Goal: Information Seeking & Learning: Compare options

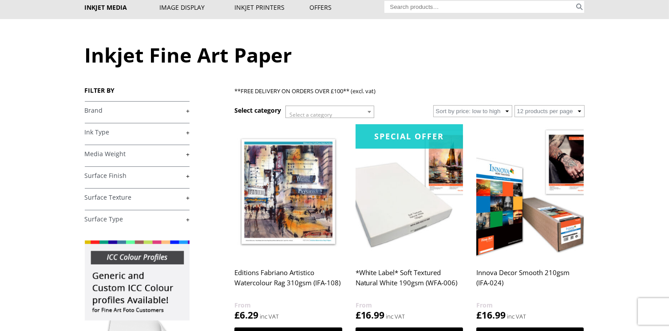
scroll to position [89, 0]
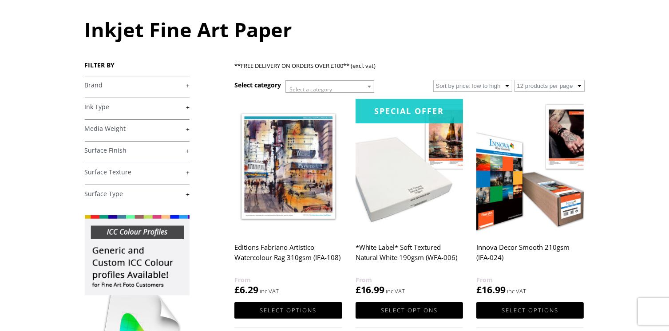
click at [188, 129] on link "+" at bounding box center [137, 129] width 105 height 8
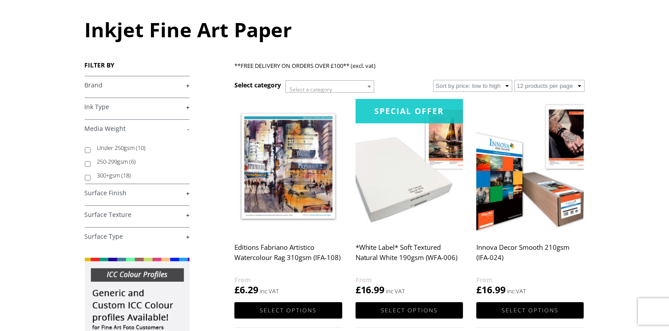
click at [88, 178] on input "300+gsm (18)" at bounding box center [88, 178] width 6 height 6
checkbox input "true"
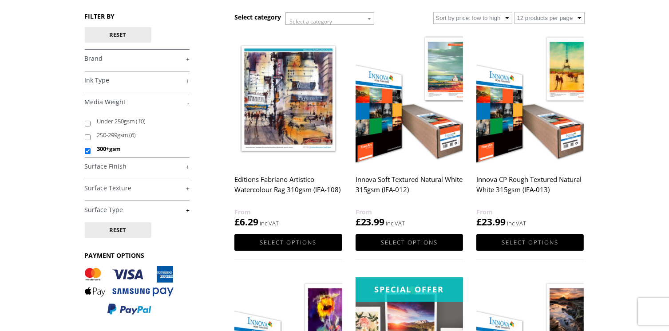
scroll to position [89, 0]
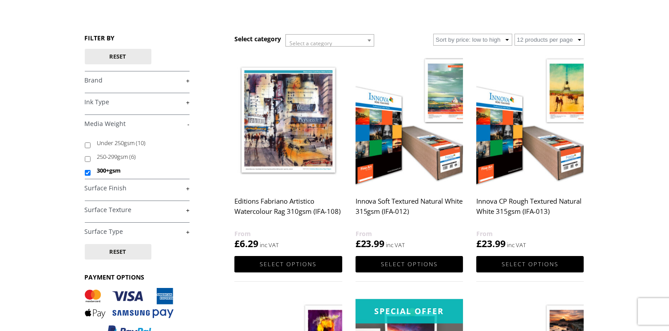
click at [186, 81] on link "+" at bounding box center [137, 80] width 105 height 8
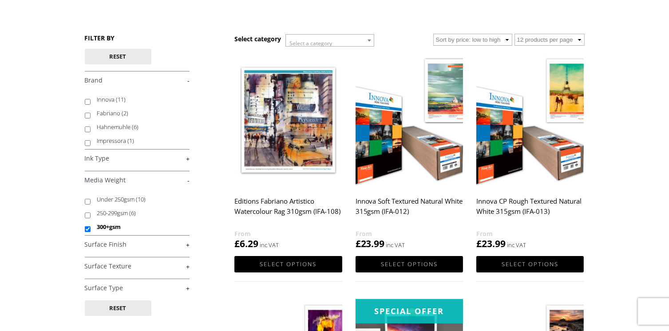
click at [88, 130] on input "Hahnemuhle (6)" at bounding box center [88, 129] width 6 height 6
checkbox input "true"
click at [87, 102] on input "Innova (11)" at bounding box center [88, 102] width 6 height 6
checkbox input "true"
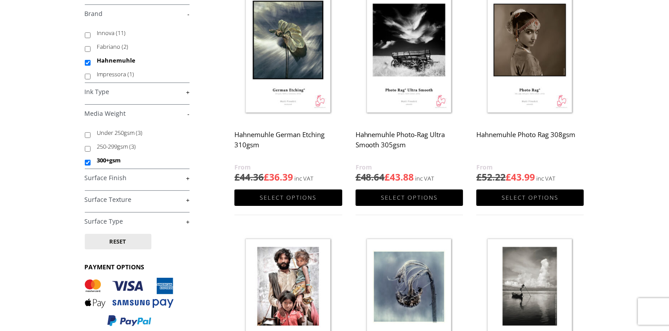
scroll to position [178, 0]
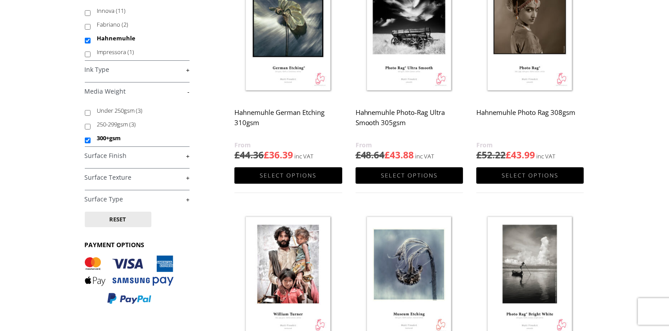
click at [188, 158] on link "+" at bounding box center [137, 156] width 105 height 8
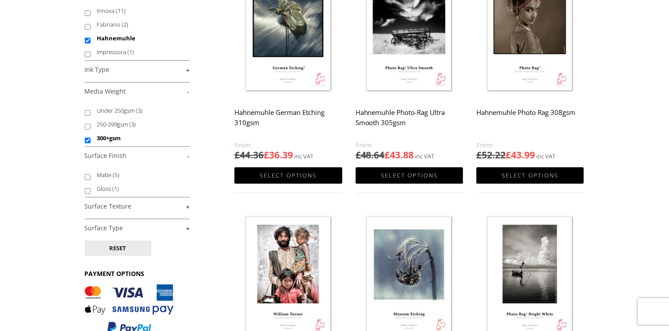
click at [186, 206] on link "+" at bounding box center [137, 206] width 105 height 8
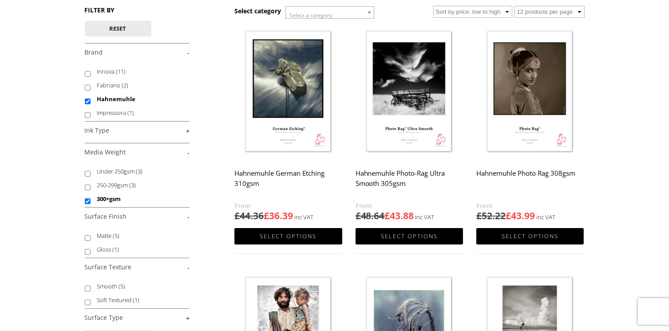
scroll to position [0, 0]
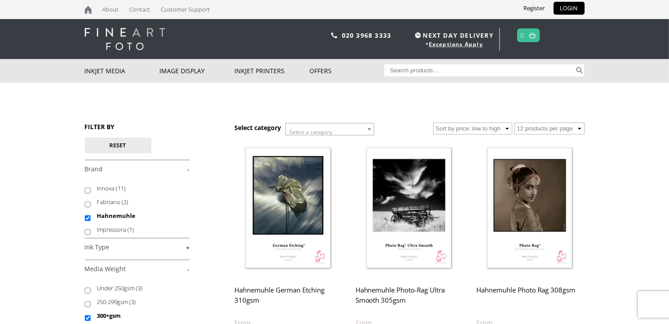
click at [370, 128] on b at bounding box center [369, 129] width 4 height 2
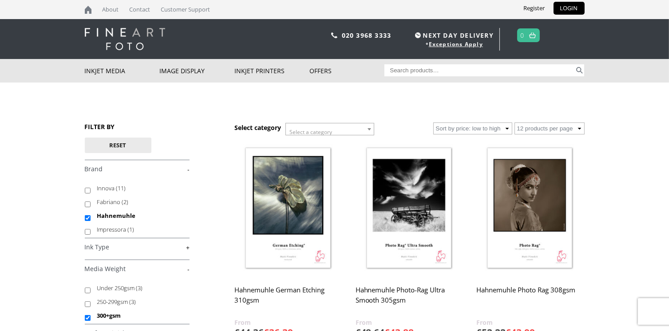
click at [370, 128] on b at bounding box center [369, 129] width 4 height 2
click at [87, 189] on input "Innova (11)" at bounding box center [88, 191] width 6 height 6
checkbox input "true"
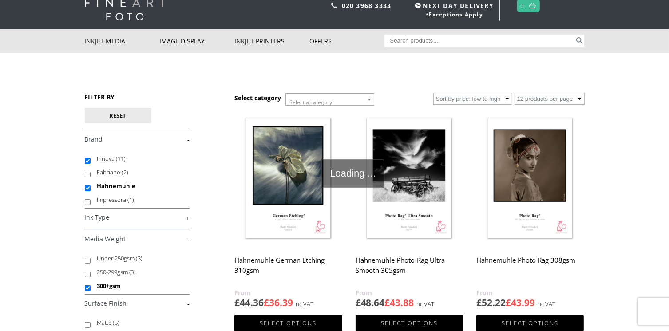
scroll to position [44, 0]
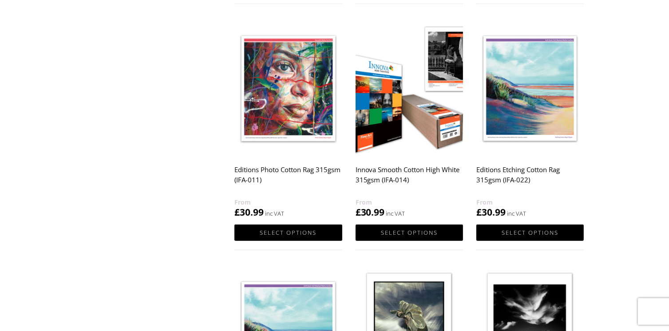
scroll to position [533, 0]
